Goal: Task Accomplishment & Management: Complete application form

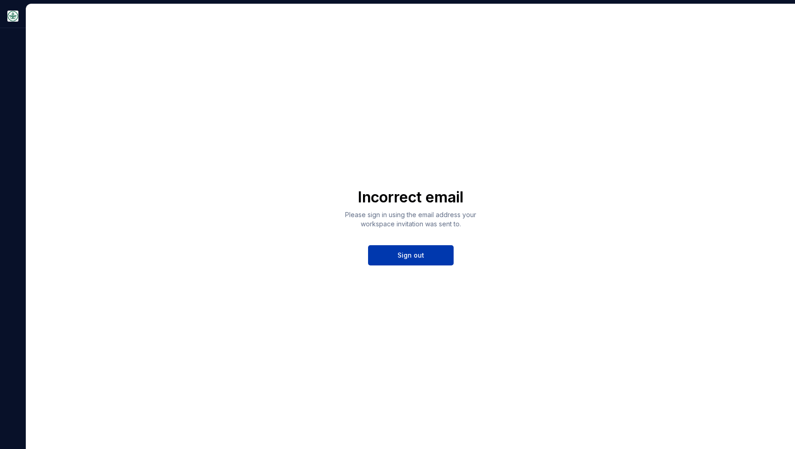
click at [402, 249] on button "Sign out" at bounding box center [411, 255] width 86 height 20
